Goal: Information Seeking & Learning: Find specific fact

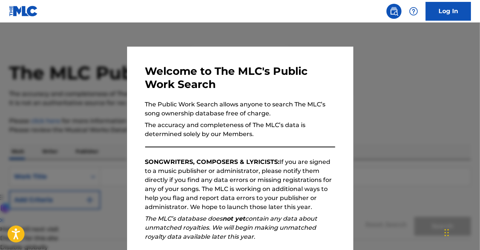
click at [237, 156] on div "Welcome to The MLC's Public Work Search The Public Work Search allows anyone to…" at bounding box center [240, 196] width 190 height 262
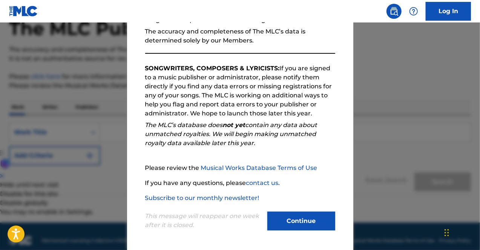
scroll to position [45, 0]
click at [300, 230] on button "Continue" at bounding box center [301, 221] width 68 height 19
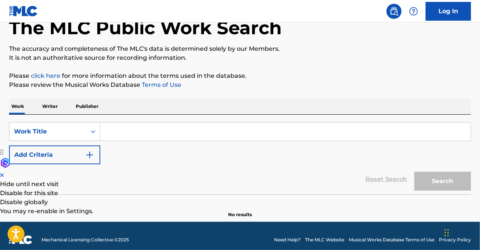
click at [116, 133] on input "Search Form" at bounding box center [285, 132] width 370 height 18
paste input "EVIDENCIAS ISWC: T0713925326"
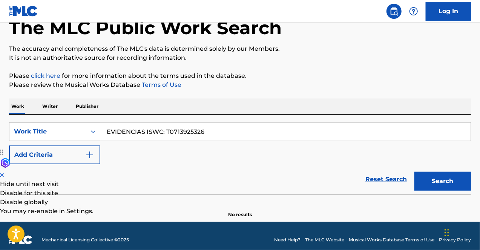
drag, startPoint x: 147, startPoint y: 134, endPoint x: 222, endPoint y: 140, distance: 75.6
click at [222, 140] on input "EVIDENCIAS ISWC: T0713925326" at bounding box center [285, 132] width 370 height 18
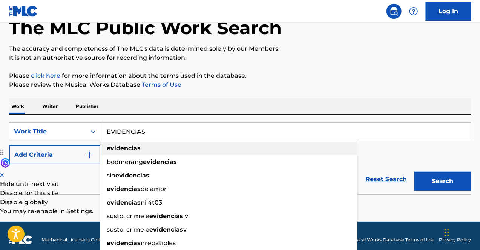
click at [141, 144] on div "evidencias" at bounding box center [228, 149] width 257 height 14
type input "evidencias"
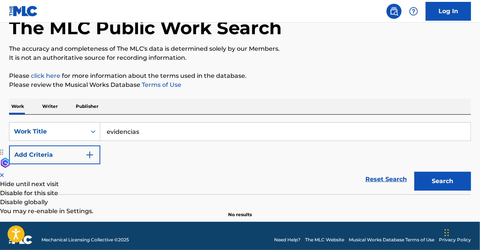
click at [50, 105] on p "Writer" at bounding box center [50, 107] width 20 height 16
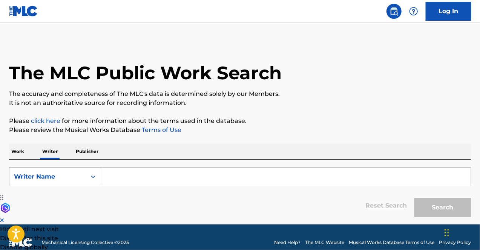
click at [16, 151] on p "Work" at bounding box center [17, 152] width 17 height 16
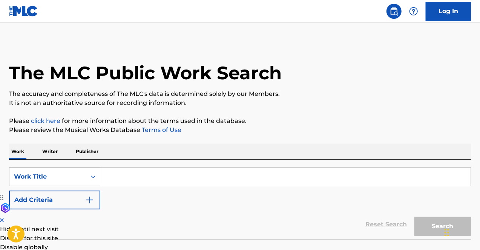
click at [117, 171] on input "Search Form" at bounding box center [285, 177] width 370 height 18
paste input "ISWC: T0713925326"
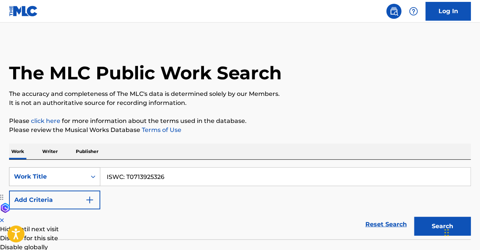
drag, startPoint x: 125, startPoint y: 177, endPoint x: 94, endPoint y: 169, distance: 32.6
click at [94, 169] on div "SearchWithCriteriac1300baa-40c1-4b59-8169-0e1e9f4568f9 Work Title ISWC: T071392…" at bounding box center [239, 177] width 461 height 19
type input "T0713925326"
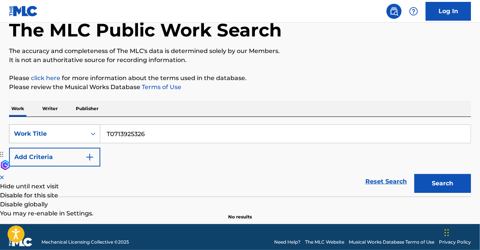
click at [94, 144] on div "Work Title" at bounding box center [54, 134] width 91 height 19
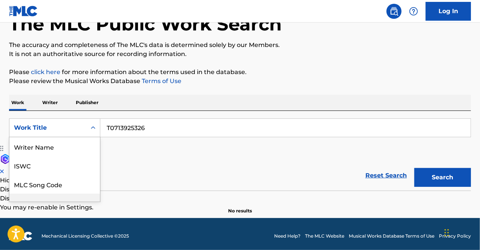
drag, startPoint x: 33, startPoint y: 219, endPoint x: 18, endPoint y: 267, distance: 50.5
click at [18, 202] on html "Accessibility Screen-Reader Guide, Feedback, and Issue Reporting | New window L…" at bounding box center [240, 76] width 480 height 250
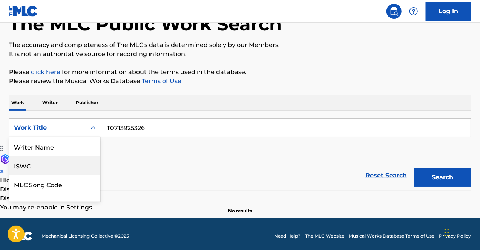
click at [65, 168] on div "ISWC" at bounding box center [54, 165] width 90 height 19
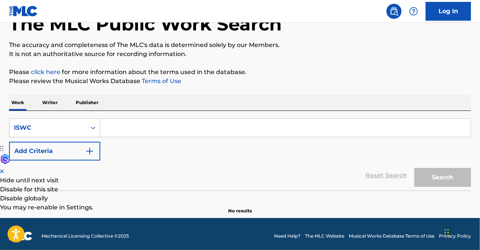
click at [174, 127] on input "Search Form" at bounding box center [285, 128] width 370 height 18
paste input "ISWC: T0713925326"
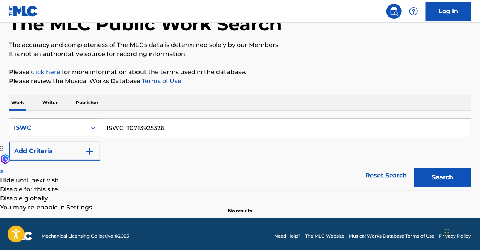
click at [129, 127] on input "ISWC: T0713925326" at bounding box center [285, 128] width 370 height 18
click at [414, 168] on button "Search" at bounding box center [442, 177] width 57 height 19
click at [88, 131] on div "Search Form" at bounding box center [93, 128] width 14 height 14
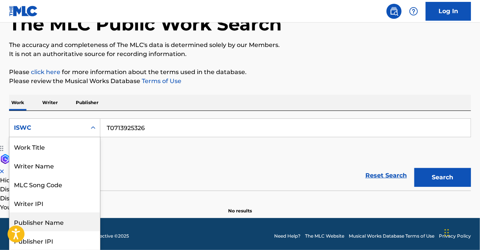
drag, startPoint x: 36, startPoint y: 226, endPoint x: 29, endPoint y: 243, distance: 17.9
click at [29, 243] on div "Work Title Writer Name MLC Song Code Writer IPI Publisher Name Publisher IPI ML…" at bounding box center [54, 193] width 90 height 113
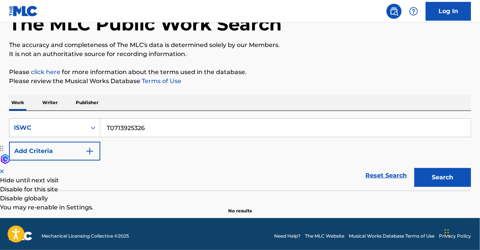
click at [150, 134] on input "T0713925326" at bounding box center [285, 128] width 370 height 18
click at [414, 168] on button "Search" at bounding box center [442, 177] width 57 height 19
drag, startPoint x: 173, startPoint y: 124, endPoint x: 168, endPoint y: 160, distance: 36.4
click at [168, 160] on form "SearchWithCriteria4b54a0a8-2a3c-4700-b165-073b49d2a262 ISWC la ocasion para arm…" at bounding box center [239, 155] width 461 height 72
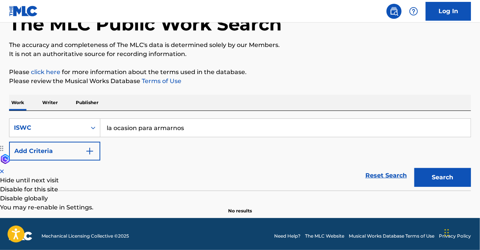
type input "la ocasion para armarnos"
click at [414, 168] on button "Search" at bounding box center [442, 177] width 57 height 19
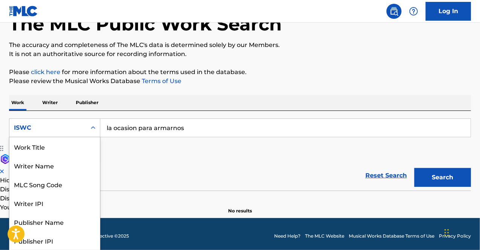
click at [70, 122] on div "ISWC" at bounding box center [47, 128] width 77 height 14
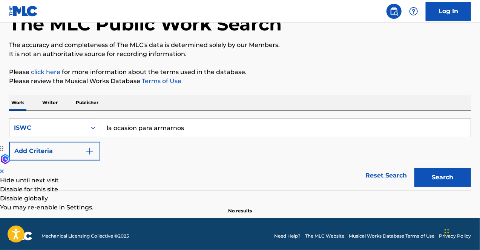
click at [134, 128] on input "la ocasion para armarnos" at bounding box center [285, 128] width 370 height 18
click at [72, 131] on div "ISWC" at bounding box center [48, 128] width 68 height 9
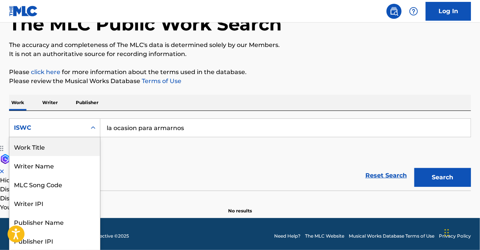
click at [62, 149] on div "Work Title" at bounding box center [54, 146] width 90 height 19
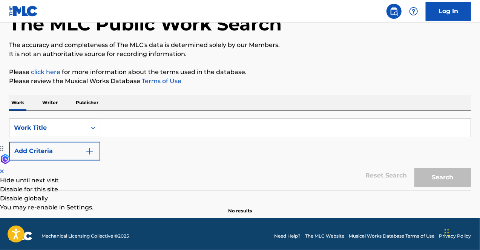
click at [162, 113] on div "SearchWithCriteria285bf618-6e92-442a-9c35-44c0e5697940 Work Title Add Criteria …" at bounding box center [239, 151] width 461 height 80
click at [154, 123] on input "Search Form" at bounding box center [285, 128] width 370 height 18
paste input "la ocasion para armarnos"
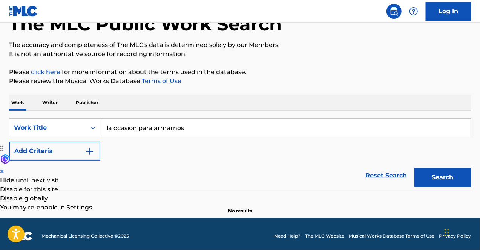
type input "la ocasion para armarnos"
click at [414, 168] on button "Search" at bounding box center [442, 177] width 57 height 19
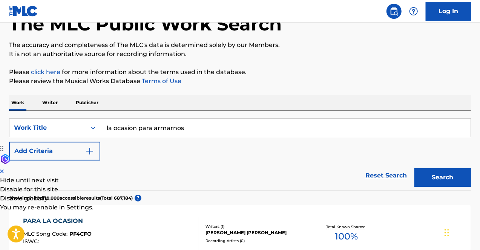
click at [74, 149] on button "Add Criteria" at bounding box center [54, 151] width 91 height 19
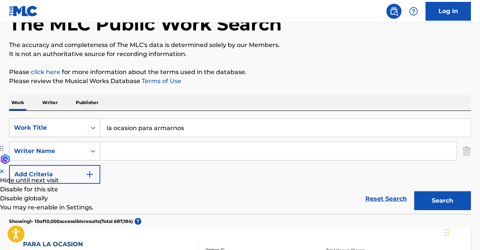
click at [116, 151] on input "Search Form" at bounding box center [278, 151] width 356 height 18
paste input "la ocasion para armarnos"
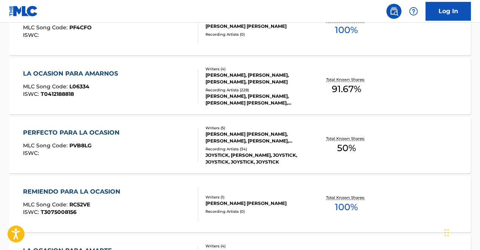
scroll to position [424, 0]
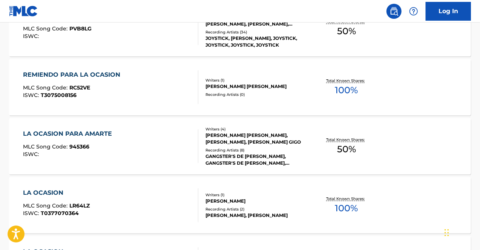
drag, startPoint x: 14, startPoint y: 268, endPoint x: 0, endPoint y: 265, distance: 14.3
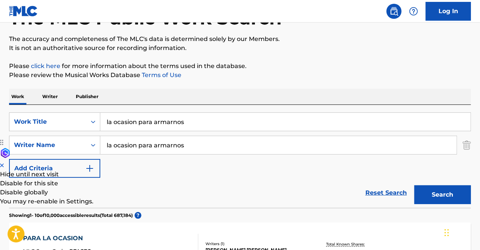
scroll to position [0, 0]
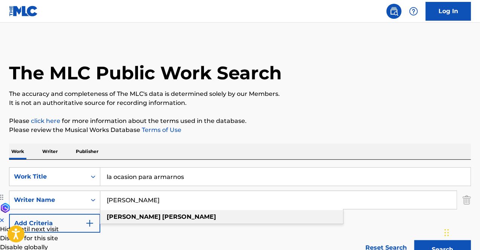
click at [151, 216] on div "daniela romo" at bounding box center [221, 218] width 243 height 14
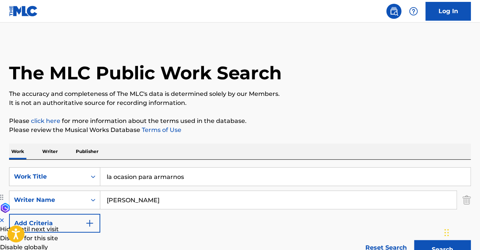
click at [437, 246] on button "Search" at bounding box center [442, 250] width 57 height 19
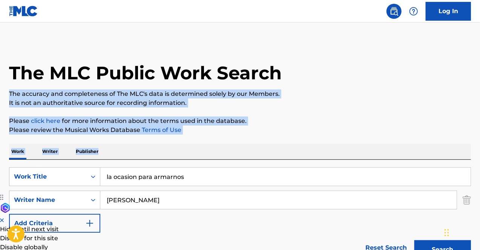
drag, startPoint x: 478, startPoint y: 70, endPoint x: 482, endPoint y: 154, distance: 83.7
click at [479, 154] on html "Accessibility Screen-Reader Guide, Feedback, and Issue Reporting | New window L…" at bounding box center [240, 125] width 480 height 250
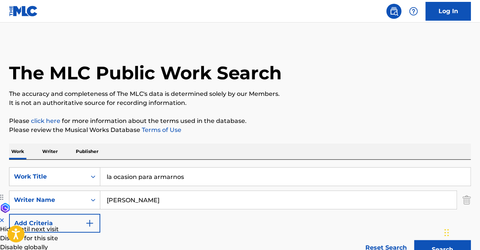
drag, startPoint x: 359, startPoint y: 172, endPoint x: 351, endPoint y: 196, distance: 25.5
click at [351, 196] on div "SearchWithCriteria285bf618-6e92-442a-9c35-44c0e5697940 Work Title la ocasion pa…" at bounding box center [239, 201] width 461 height 66
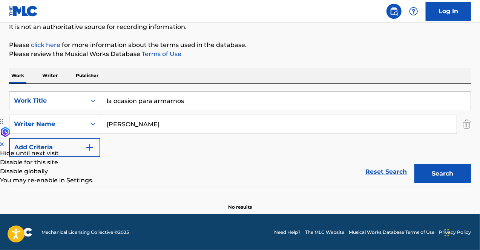
click at [436, 170] on button "Search" at bounding box center [442, 174] width 57 height 19
click at [87, 122] on div "Search Form" at bounding box center [93, 125] width 14 height 14
click at [148, 120] on input "daniela romo" at bounding box center [278, 124] width 356 height 18
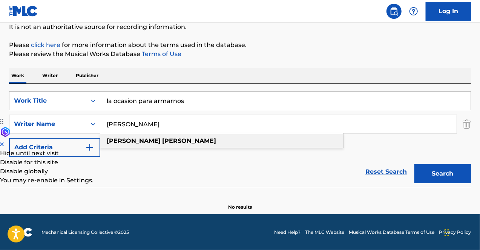
click at [139, 148] on div "daniela romo" at bounding box center [221, 141] width 243 height 14
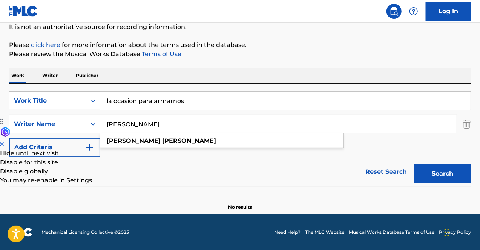
drag, startPoint x: 151, startPoint y: 125, endPoint x: 121, endPoint y: 123, distance: 30.2
click at [121, 123] on input "daniela romo" at bounding box center [278, 124] width 356 height 18
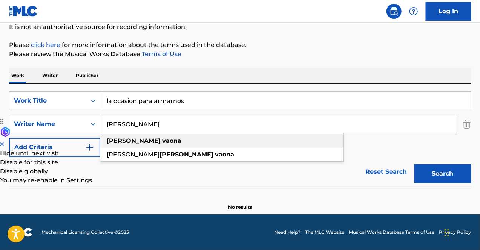
click at [162, 142] on strong "vaona" at bounding box center [171, 140] width 19 height 7
type input "danilo vaona"
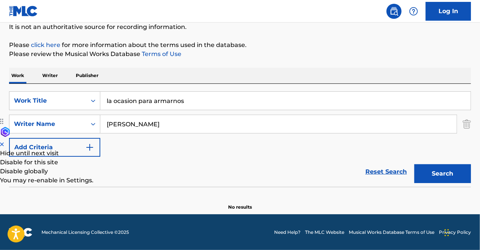
click at [428, 167] on button "Search" at bounding box center [442, 174] width 57 height 19
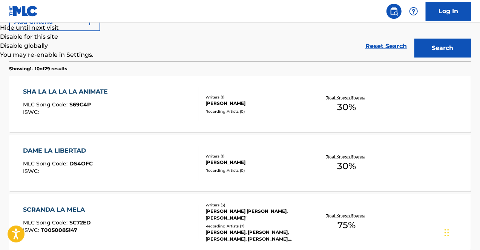
scroll to position [212, 0]
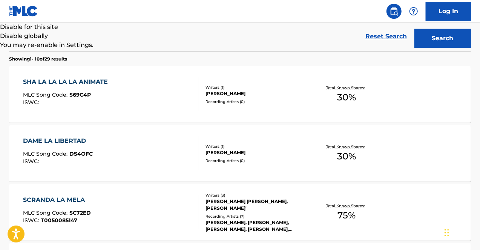
click at [158, 97] on div "SHA LA LA LA LA ANIMATE MLC Song Code : S69C4P ISWC :" at bounding box center [111, 95] width 176 height 34
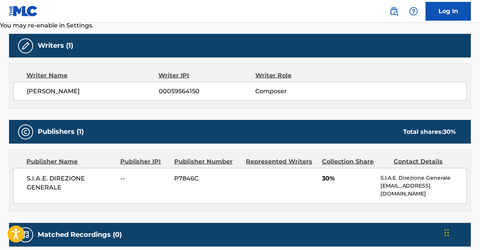
scroll to position [232, 0]
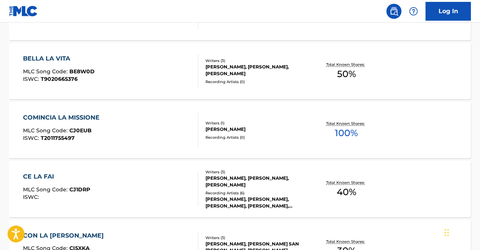
scroll to position [481, 0]
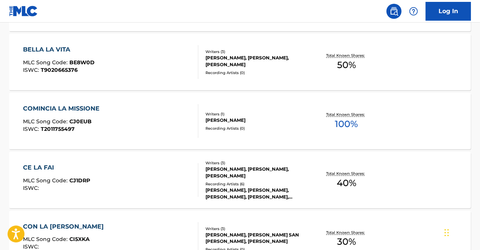
click at [159, 121] on div "COMINCIA LA MISSIONE MLC Song Code : CJ0EUB ISWC : T2011755497" at bounding box center [111, 121] width 176 height 34
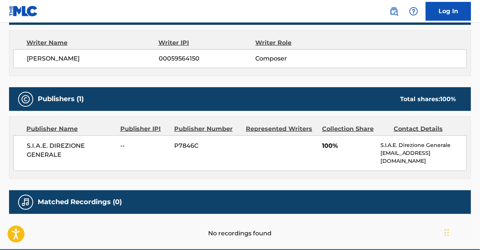
scroll to position [293, 0]
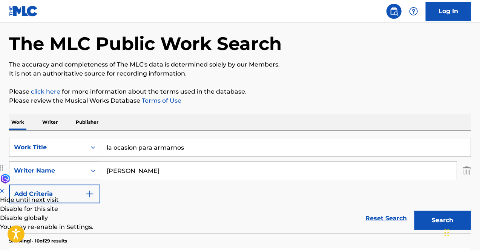
scroll to position [30, 0]
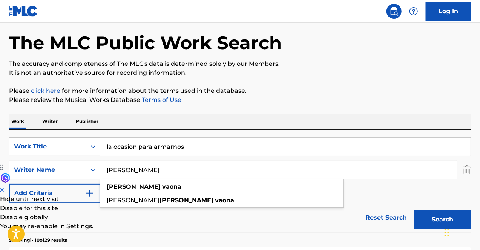
drag, startPoint x: 158, startPoint y: 170, endPoint x: 105, endPoint y: 162, distance: 53.6
click at [105, 162] on input "danilo vaona" at bounding box center [278, 170] width 356 height 18
paste input "Rosalba Gigo"
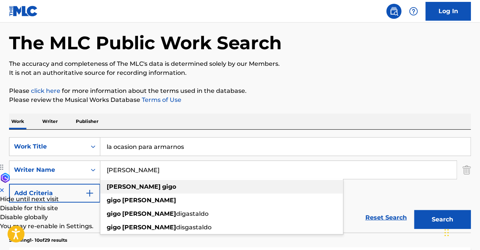
click at [140, 181] on div "rosalba gigo" at bounding box center [221, 187] width 243 height 14
type input "rosalba gigo"
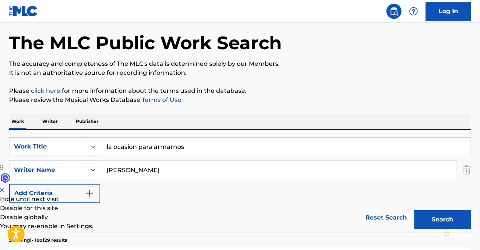
click at [420, 213] on button "Search" at bounding box center [442, 220] width 57 height 19
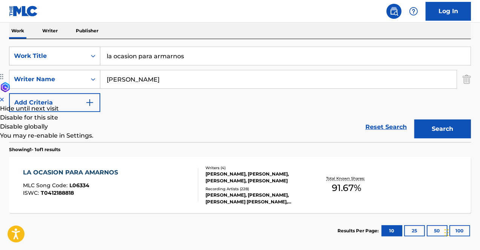
scroll to position [151, 0]
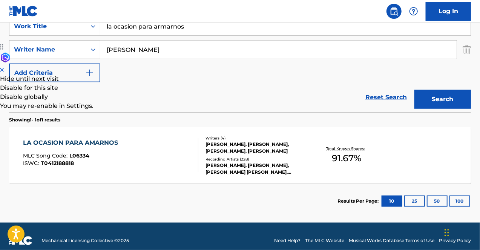
drag, startPoint x: 58, startPoint y: 161, endPoint x: 37, endPoint y: 165, distance: 21.1
click at [37, 165] on span "ISWC :" at bounding box center [32, 163] width 18 height 7
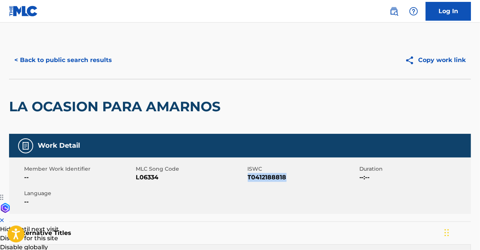
drag, startPoint x: 291, startPoint y: 179, endPoint x: 249, endPoint y: 177, distance: 42.6
click at [249, 177] on span "T0412188818" at bounding box center [302, 177] width 110 height 9
copy span "T0412188818"
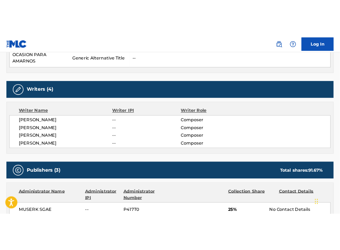
scroll to position [256, 0]
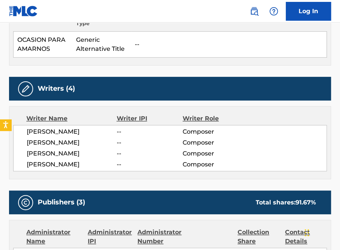
click at [145, 52] on td "--" at bounding box center [229, 45] width 196 height 26
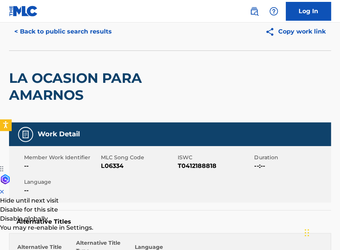
scroll to position [0, 0]
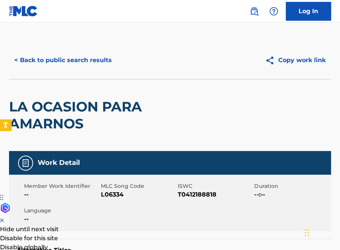
click at [31, 61] on button "< Back to public search results" at bounding box center [63, 60] width 108 height 19
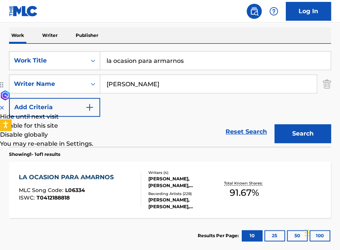
click at [148, 64] on input "la ocasion para armarnos" at bounding box center [215, 61] width 231 height 18
paste input "Adelante Corazon"
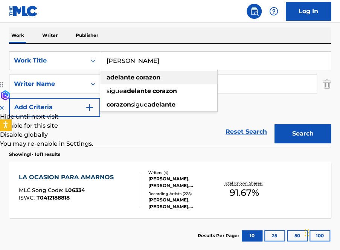
click at [166, 79] on div "adelante corazon" at bounding box center [158, 78] width 117 height 14
type input "adelante corazon"
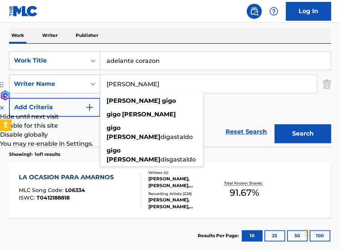
drag, startPoint x: 153, startPoint y: 85, endPoint x: 85, endPoint y: 74, distance: 68.6
click at [85, 75] on div "SearchWithCriteria22692c7f-0ec4-4174-9bd2-392fd708ff1a Writer Name rosalba gigo…" at bounding box center [170, 84] width 322 height 19
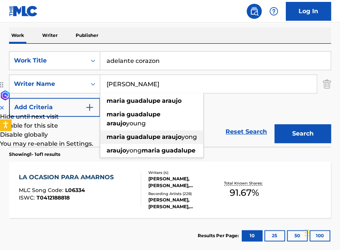
click at [123, 139] on strong "maria" at bounding box center [116, 136] width 18 height 7
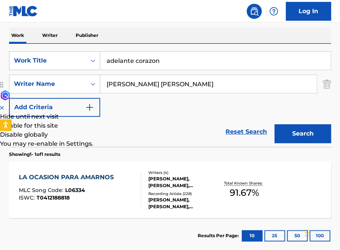
click at [317, 134] on button "Search" at bounding box center [303, 133] width 57 height 19
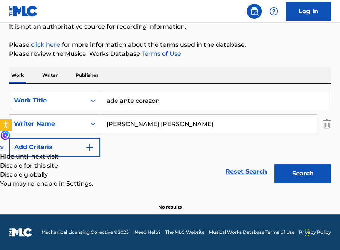
scroll to position [73, 0]
drag, startPoint x: 149, startPoint y: 125, endPoint x: 46, endPoint y: 89, distance: 109.2
click at [46, 89] on div "SearchWithCriteria285bf618-6e92-442a-9c35-44c0e5697940 Work Title adelante cora…" at bounding box center [170, 135] width 322 height 103
click at [203, 125] on input "maria guadalupe araujo yong" at bounding box center [208, 124] width 217 height 18
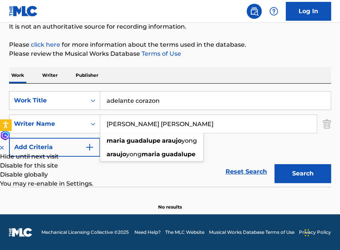
type input "maria guadalupe araujo young"
click at [275, 164] on button "Search" at bounding box center [303, 173] width 57 height 19
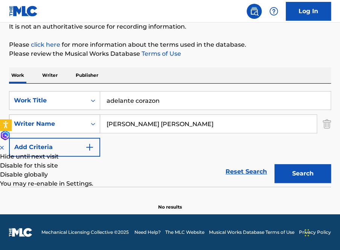
drag, startPoint x: 213, startPoint y: 122, endPoint x: 53, endPoint y: 116, distance: 159.8
click at [53, 116] on div "SearchWithCriteria22692c7f-0ec4-4174-9bd2-392fd708ff1a Writer Name maria guadal…" at bounding box center [170, 124] width 322 height 19
click at [329, 125] on img "Search Form" at bounding box center [327, 124] width 8 height 19
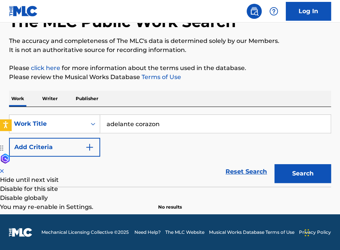
click at [308, 170] on button "Search" at bounding box center [303, 173] width 57 height 19
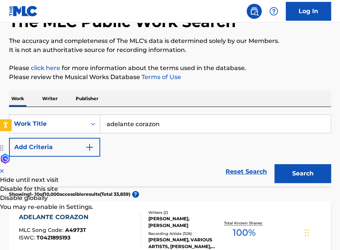
click at [186, 147] on div "SearchWithCriteria285bf618-6e92-442a-9c35-44c0e5697940 Work Title adelante cora…" at bounding box center [170, 136] width 322 height 42
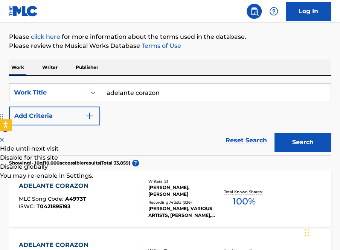
scroll to position [95, 0]
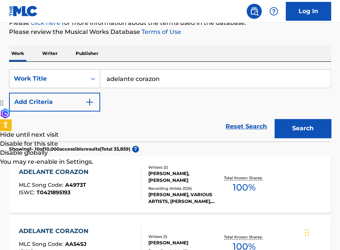
drag, startPoint x: 155, startPoint y: 153, endPoint x: 203, endPoint y: 180, distance: 55.5
click at [47, 128] on div "Reset Search Search" at bounding box center [170, 126] width 322 height 30
click at [75, 172] on div "ADELANTE CORAZON" at bounding box center [55, 172] width 73 height 9
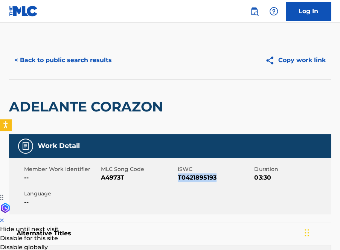
drag, startPoint x: 218, startPoint y: 180, endPoint x: 178, endPoint y: 177, distance: 40.0
click at [178, 177] on span "T0421895193" at bounding box center [215, 177] width 75 height 9
copy span "T0421895193"
click at [240, 169] on span "ISWC" at bounding box center [215, 169] width 75 height 8
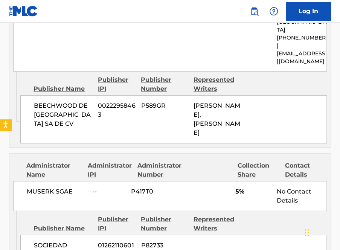
scroll to position [613, 0]
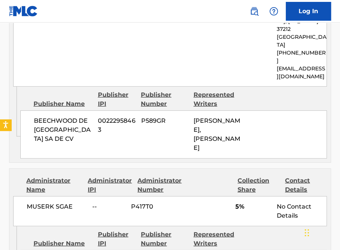
drag, startPoint x: 217, startPoint y: 144, endPoint x: 195, endPoint y: 105, distance: 45.0
click at [195, 116] on div "TERESA PRESMANES CORONA, MARELLA CAYRE" at bounding box center [217, 134] width 47 height 36
copy span "TERESA PRESMANES CORONA, MARELLA CAYRE"
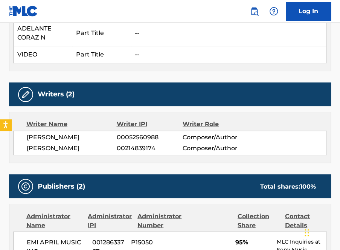
scroll to position [417, 0]
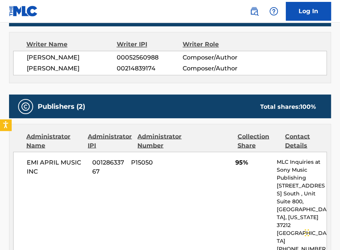
scroll to position [95, 0]
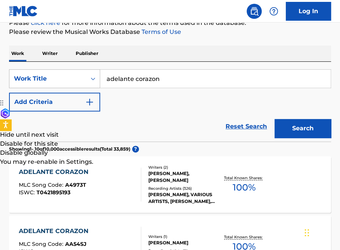
drag, startPoint x: 162, startPoint y: 74, endPoint x: 81, endPoint y: 78, distance: 81.4
click at [81, 78] on div "SearchWithCriteria285bf618-6e92-442a-9c35-44c0e5697940 Work Title adelante cora…" at bounding box center [170, 78] width 322 height 19
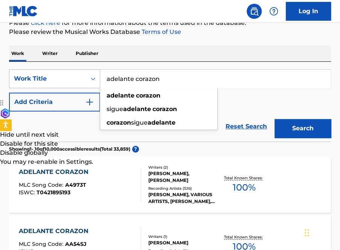
paste input "Solo el Amor Lastima Asi"
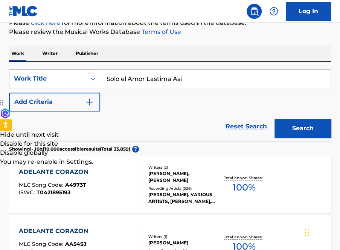
click at [275, 119] on button "Search" at bounding box center [303, 128] width 57 height 19
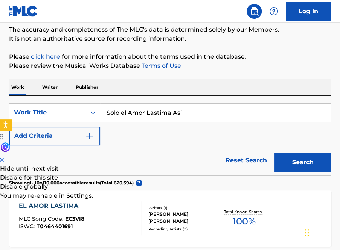
scroll to position [0, 0]
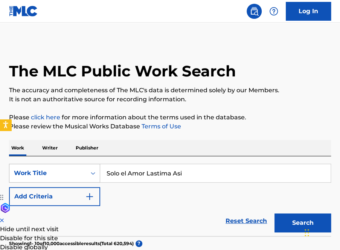
drag, startPoint x: 185, startPoint y: 175, endPoint x: 85, endPoint y: 168, distance: 100.5
click at [85, 168] on div "SearchWithCriteria285bf618-6e92-442a-9c35-44c0e5697940 Work Title Solo el Amor …" at bounding box center [170, 173] width 322 height 19
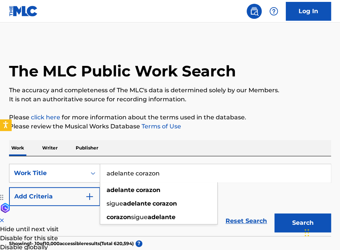
type input "Solo el Amor Lastima Asi"
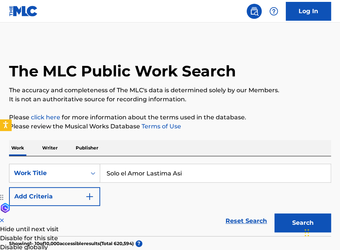
click at [84, 199] on button "Add Criteria" at bounding box center [54, 196] width 91 height 19
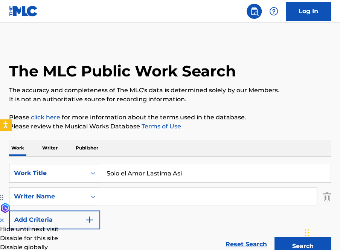
click at [108, 199] on input "Search Form" at bounding box center [208, 197] width 217 height 18
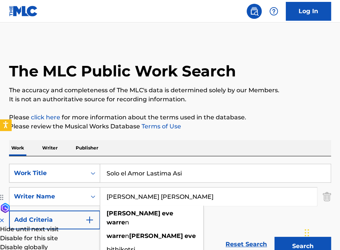
type input "diane eve warren"
click at [275, 237] on button "Search" at bounding box center [303, 246] width 57 height 19
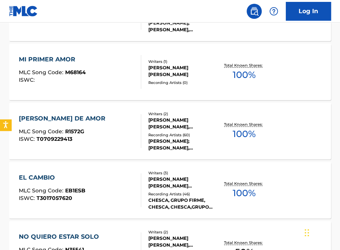
scroll to position [691, 0]
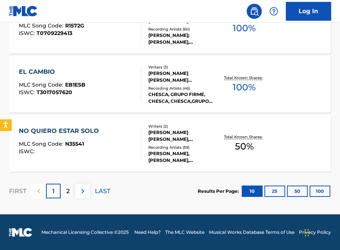
click at [66, 192] on p "2" at bounding box center [67, 191] width 3 height 9
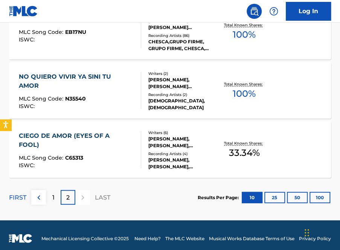
scroll to position [514, 0]
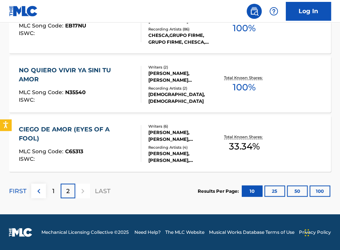
click at [51, 195] on div "1" at bounding box center [53, 191] width 15 height 15
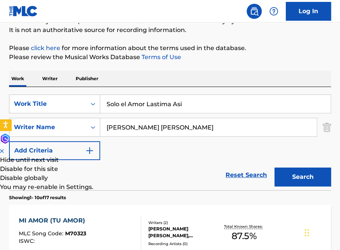
scroll to position [47, 0]
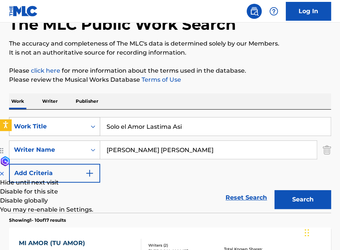
drag, startPoint x: 127, startPoint y: 127, endPoint x: 63, endPoint y: 117, distance: 64.9
click at [63, 117] on div "SearchWithCriteria285bf618-6e92-442a-9c35-44c0e5697940 Work Title Solo el Amor …" at bounding box center [170, 126] width 322 height 19
click at [275, 190] on button "Search" at bounding box center [303, 199] width 57 height 19
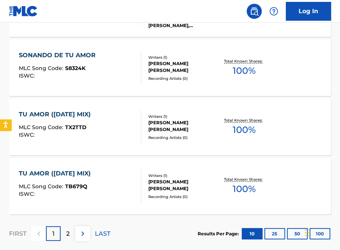
scroll to position [691, 0]
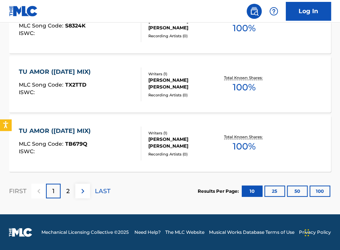
click at [69, 195] on p "2" at bounding box center [67, 191] width 3 height 9
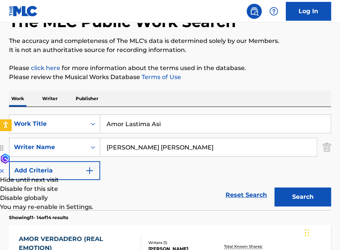
scroll to position [46, 0]
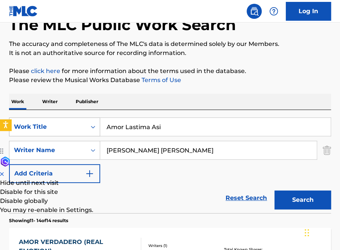
drag, startPoint x: 174, startPoint y: 129, endPoint x: 83, endPoint y: 124, distance: 90.6
click at [83, 124] on div "SearchWithCriteria285bf618-6e92-442a-9c35-44c0e5697940 Work Title Amor Lastima …" at bounding box center [170, 127] width 322 height 19
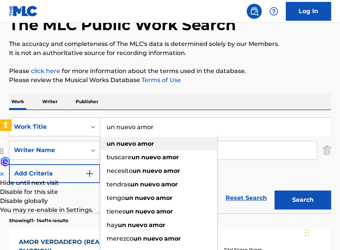
type input "un nuevo amor"
click at [178, 146] on div "un nuevo amor" at bounding box center [158, 144] width 117 height 14
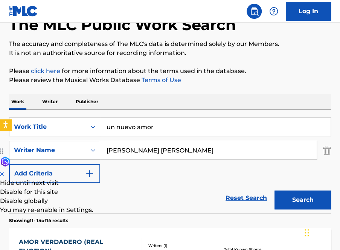
drag, startPoint x: 171, startPoint y: 150, endPoint x: 101, endPoint y: 144, distance: 70.7
click at [101, 144] on input "diane eve warren" at bounding box center [208, 150] width 217 height 18
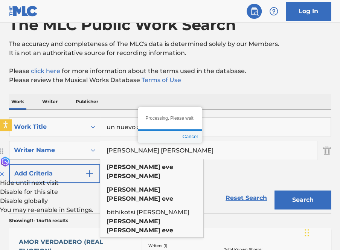
paste input "Pablo Herrero Ibarz, Jose Luis Armenteros Sanchez - Como tu mujer"
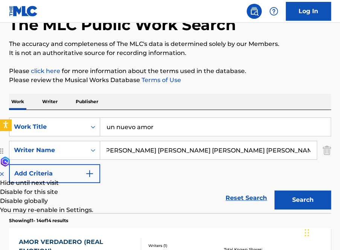
paste input "Pablo Herrero Ibarz, Jose Luis Armenteros Sanchez - Como tu mujer"
drag, startPoint x: 163, startPoint y: 150, endPoint x: 188, endPoint y: 150, distance: 25.2
click at [188, 150] on input "Pablo Herrero Ibarz, Jose Luis Armenteros Sanchez - Como tu mujerPablo Herrero …" at bounding box center [208, 150] width 217 height 18
click at [257, 150] on input "Pablo Herrero Ibarz, Jose Luis Armenteros Sanchez - Como tu mujerPablo Herrero …" at bounding box center [208, 150] width 217 height 18
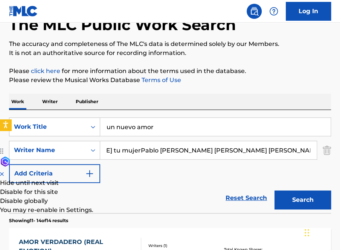
drag, startPoint x: 163, startPoint y: 152, endPoint x: 359, endPoint y: 170, distance: 196.6
click at [340, 170] on html "Accessibility Screen-Reader Guide, Feedback, and Issue Reporting | New window L…" at bounding box center [170, 79] width 340 height 250
drag, startPoint x: 251, startPoint y: 148, endPoint x: -69, endPoint y: 147, distance: 320.2
click at [0, 147] on html "Accessibility Screen-Reader Guide, Feedback, and Issue Reporting | New window L…" at bounding box center [170, 79] width 340 height 250
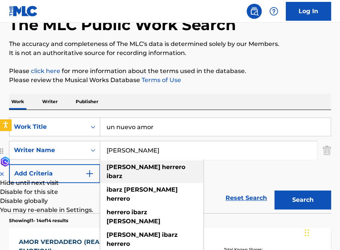
click at [121, 165] on strong "pablo" at bounding box center [134, 166] width 54 height 7
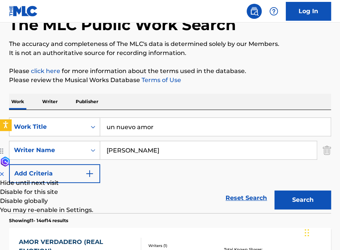
click at [301, 202] on button "Search" at bounding box center [303, 200] width 57 height 19
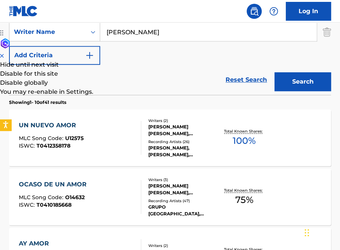
scroll to position [165, 0]
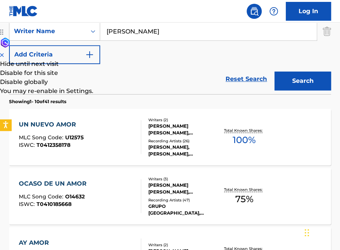
click at [190, 33] on input "pablo herrero ibarz" at bounding box center [208, 31] width 217 height 18
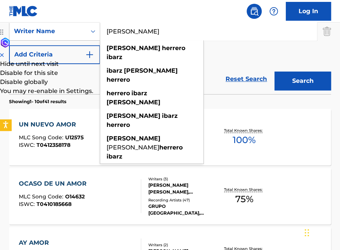
paste input ", Jose Luis Armenteros Sanchez - Como tu mujer"
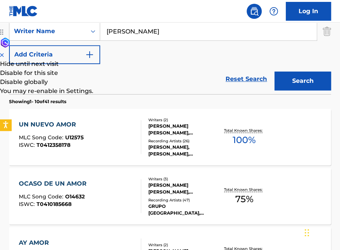
scroll to position [0, 0]
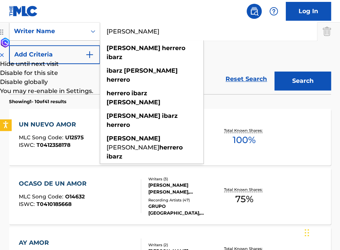
type input "pablo herrero ibarz"
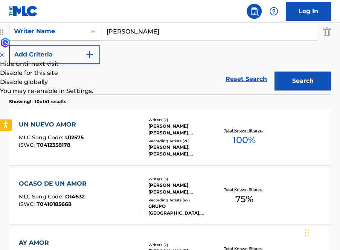
click at [74, 127] on div "UN NUEVO AMOR" at bounding box center [51, 124] width 65 height 9
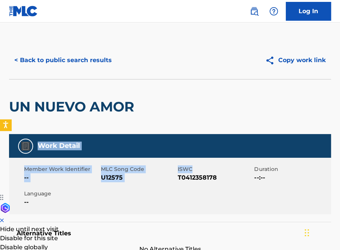
drag, startPoint x: 247, startPoint y: 145, endPoint x: 250, endPoint y: 162, distance: 16.5
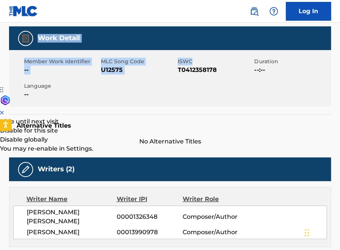
scroll to position [106, 0]
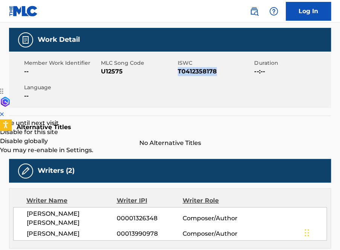
drag, startPoint x: 216, startPoint y: 70, endPoint x: 178, endPoint y: 70, distance: 38.4
click at [178, 70] on span "T0412358178" at bounding box center [215, 71] width 75 height 9
copy span "T0412358178"
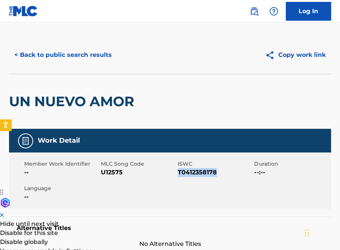
scroll to position [0, 0]
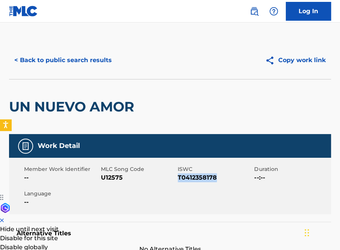
click at [63, 58] on button "< Back to public search results" at bounding box center [63, 60] width 108 height 19
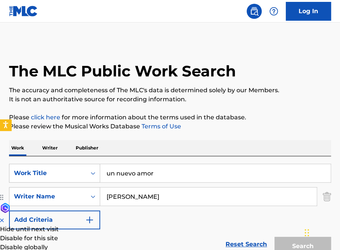
scroll to position [162, 0]
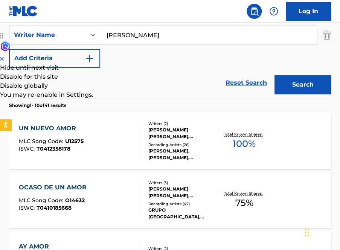
click at [148, 34] on input "pablo herrero ibarz" at bounding box center [208, 35] width 217 height 18
click at [240, 55] on div "SearchWithCriteria285bf618-6e92-442a-9c35-44c0e5697940 Work Title un nuevo amor…" at bounding box center [170, 35] width 322 height 66
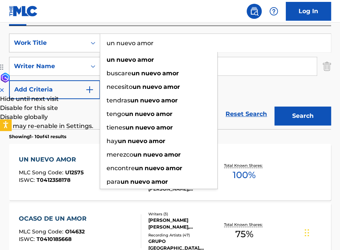
drag, startPoint x: 102, startPoint y: 239, endPoint x: -14, endPoint y: 248, distance: 115.6
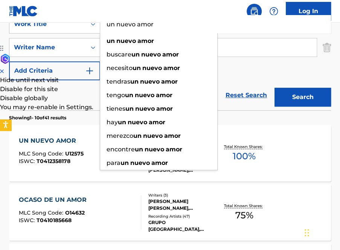
type input "r"
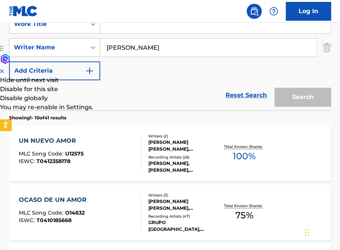
paste input "Lo Que Tenias Conmigo"
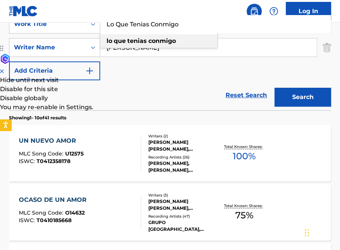
click at [178, 44] on div "lo que tenias conmigo" at bounding box center [158, 41] width 117 height 14
type input "lo que tenias conmigo"
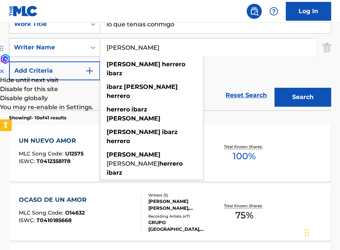
drag, startPoint x: 175, startPoint y: 48, endPoint x: 78, endPoint y: 41, distance: 97.4
click at [78, 41] on div "SearchWithCriteria22692c7f-0ec4-4174-9bd2-392fd708ff1a Writer Name pablo herrer…" at bounding box center [170, 47] width 322 height 19
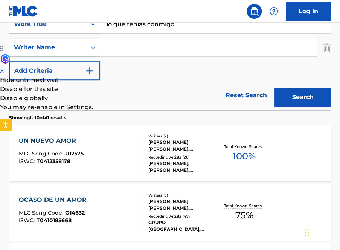
click at [275, 88] on button "Search" at bounding box center [303, 97] width 57 height 19
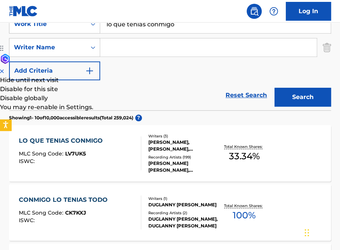
click at [128, 163] on div "LO QUE TENIAS CONMIGO MLC Song Code : LV7UK5 ISWC :" at bounding box center [80, 153] width 122 height 34
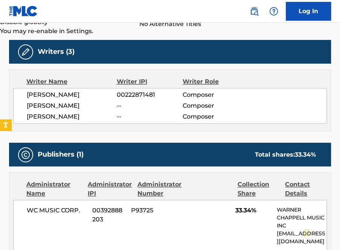
scroll to position [226, 0]
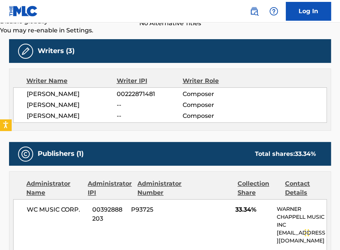
drag, startPoint x: 85, startPoint y: 125, endPoint x: 20, endPoint y: 94, distance: 71.8
click at [20, 94] on div "IGNACIO MORALES PAMANES 00222871481 Composer MOGUEL JC -- Composer CAROLINA ROS…" at bounding box center [170, 104] width 314 height 35
copy div "IGNACIO MORALES PAMANES 00222871481 Composer MOGUEL JC -- Composer CAROLINA ROS…"
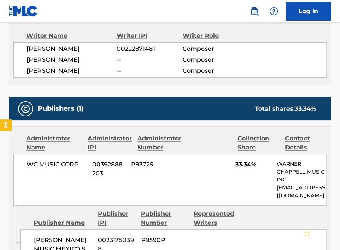
scroll to position [256, 0]
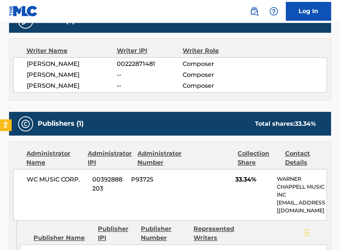
click at [138, 116] on div "Work Detail Member Work Identifier -- MLC Song Code LV7UK5 ISWC -- Duration --:…" at bounding box center [170, 236] width 322 height 716
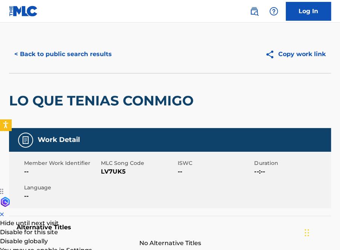
scroll to position [0, 0]
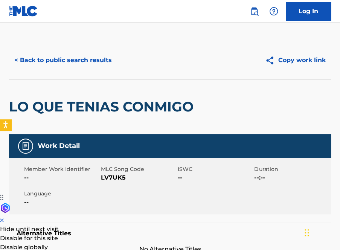
click at [58, 59] on button "< Back to public search results" at bounding box center [63, 60] width 108 height 19
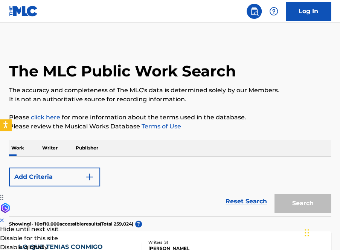
scroll to position [149, 0]
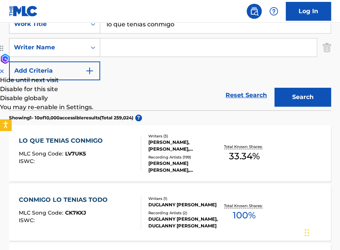
click at [132, 49] on input "Search Form" at bounding box center [208, 47] width 217 height 18
drag, startPoint x: 179, startPoint y: 27, endPoint x: 50, endPoint y: 21, distance: 128.2
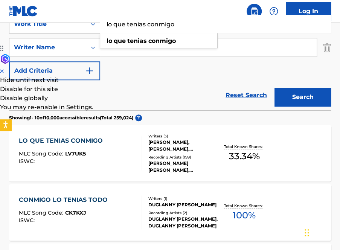
paste input "Me-Equivoque"
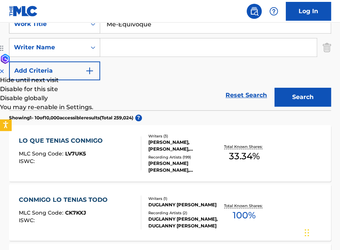
click at [118, 25] on input "Me-Equivoque" at bounding box center [215, 24] width 231 height 18
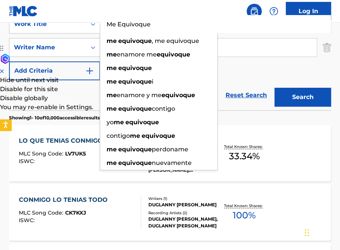
type input "Me Equivoque"
click at [228, 45] on input "Search Form" at bounding box center [208, 47] width 217 height 18
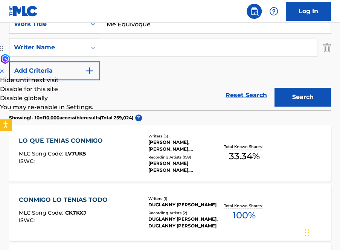
paste input "Tobias Gad"
type input "tobias martin gad"
click at [275, 88] on button "Search" at bounding box center [303, 97] width 57 height 19
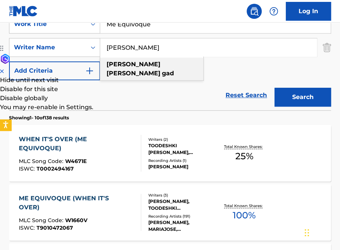
click at [110, 201] on div "ME EQUIVOQUE (WHEN IT'S OVER)" at bounding box center [77, 203] width 116 height 18
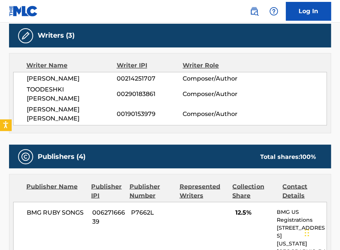
scroll to position [392, 0]
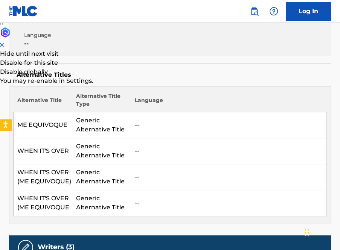
scroll to position [90, 0]
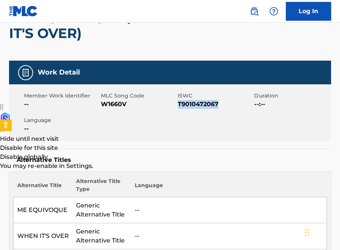
drag, startPoint x: 217, startPoint y: 102, endPoint x: 179, endPoint y: 103, distance: 37.7
click at [179, 103] on span "T9010472067" at bounding box center [215, 104] width 75 height 9
copy span "T9010472067"
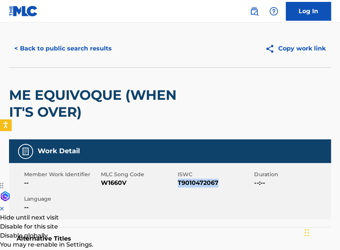
scroll to position [0, 0]
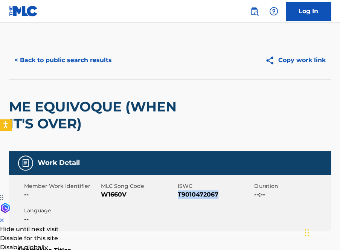
click at [92, 64] on button "< Back to public search results" at bounding box center [63, 60] width 108 height 19
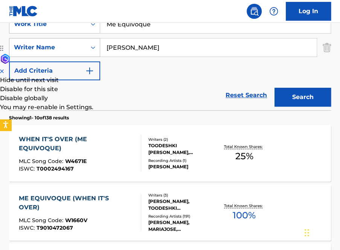
drag, startPoint x: 171, startPoint y: 52, endPoint x: 89, endPoint y: 39, distance: 83.1
click at [89, 39] on div "SearchWithCriteria22692c7f-0ec4-4174-9bd2-392fd708ff1a Writer Name tobias marti…" at bounding box center [170, 47] width 322 height 19
paste input "El Era Perfecto"
type input "El Era Perfecto"
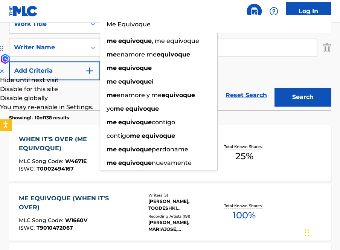
drag, startPoint x: 151, startPoint y: 25, endPoint x: 86, endPoint y: 23, distance: 64.8
click at [86, 23] on div "SearchWithCriteria285bf618-6e92-442a-9c35-44c0e5697940 Work Title Me Equivoque …" at bounding box center [170, 24] width 322 height 19
paste input "El Era Perfecto"
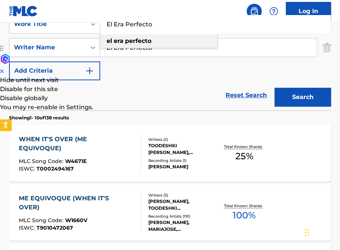
click at [185, 41] on div "el era perfecto" at bounding box center [158, 41] width 117 height 14
type input "el era perfecto"
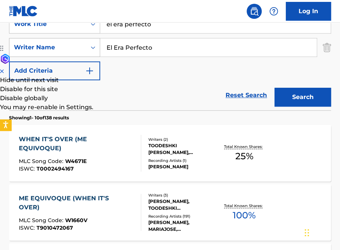
drag, startPoint x: 163, startPoint y: 49, endPoint x: 83, endPoint y: 43, distance: 80.5
click at [83, 43] on div "SearchWithCriteria22692c7f-0ec4-4174-9bd2-392fd708ff1a Writer Name El Era Perfe…" at bounding box center [170, 47] width 322 height 19
click at [302, 97] on button "Search" at bounding box center [303, 97] width 57 height 19
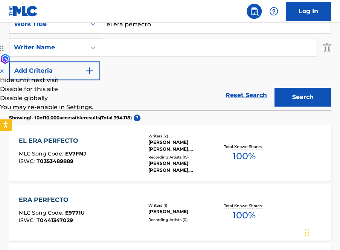
click at [58, 139] on div "EL ERA PERFECTO" at bounding box center [52, 140] width 67 height 9
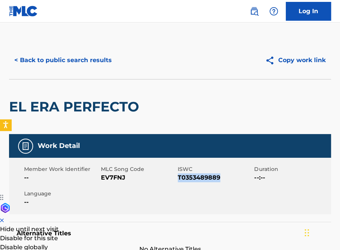
drag, startPoint x: 223, startPoint y: 179, endPoint x: 178, endPoint y: 174, distance: 45.1
click at [178, 174] on span "T0353489889" at bounding box center [215, 177] width 75 height 9
copy span "T0353489889"
click at [153, 184] on div "Member Work Identifier -- MLC Song Code EV7FNJ ISWC T0353489889 Duration --:-- …" at bounding box center [170, 186] width 322 height 57
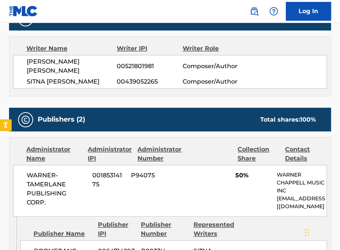
scroll to position [181, 0]
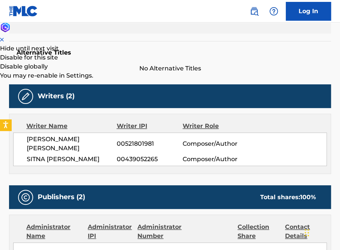
drag, startPoint x: 96, startPoint y: 165, endPoint x: 30, endPoint y: 153, distance: 66.6
drag, startPoint x: 30, startPoint y: 153, endPoint x: 75, endPoint y: 173, distance: 48.9
click at [75, 166] on div "PATRICIA GIOVANNA CANTU VELASCO 00521801981 Composer/Author SITNA ANGELA DAVALO…" at bounding box center [170, 150] width 314 height 34
drag, startPoint x: 66, startPoint y: 169, endPoint x: 25, endPoint y: 140, distance: 50.2
click at [25, 140] on div "PATRICIA GIOVANNA CANTU VELASCO 00521801981 Composer/Author SITNA ANGELA DAVALO…" at bounding box center [170, 150] width 314 height 34
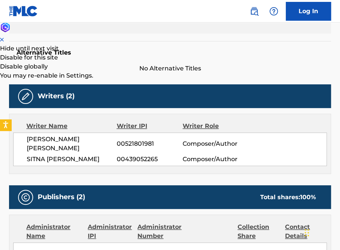
copy div "PATRICIA GIOVANNA CANTU VELASCO 00521801981 Composer/Author SITNA ANGELA DAVALO…"
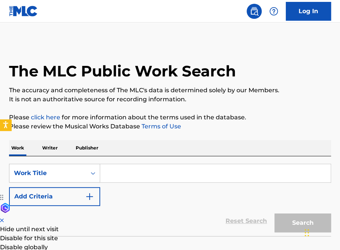
click at [133, 181] on input "Search Form" at bounding box center [215, 173] width 231 height 18
paste input "Prefiero ser su Amante"
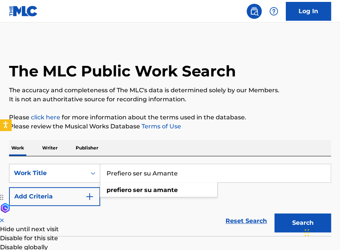
type input "Prefiero ser su Amante"
click at [292, 216] on button "Search" at bounding box center [303, 223] width 57 height 19
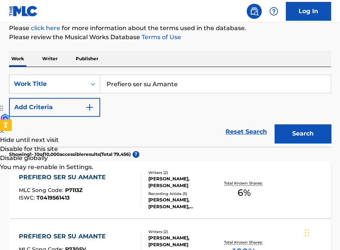
scroll to position [181, 0]
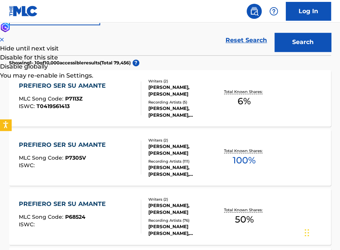
click at [79, 145] on div "PREFIERO SER SU AMANTE" at bounding box center [64, 144] width 91 height 9
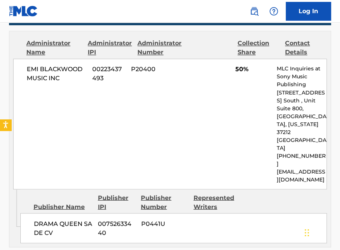
scroll to position [422, 0]
